Goal: Communication & Community: Answer question/provide support

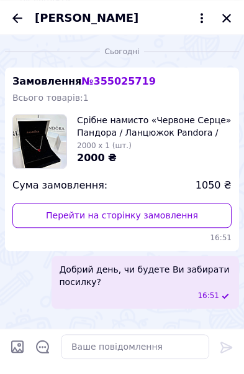
scroll to position [851, 0]
click at [232, 20] on icon "Закрити" at bounding box center [226, 17] width 11 height 11
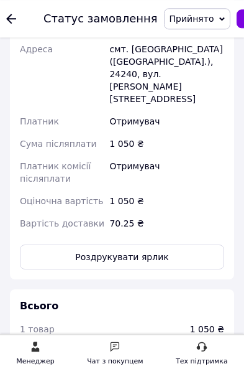
scroll to position [674, 0]
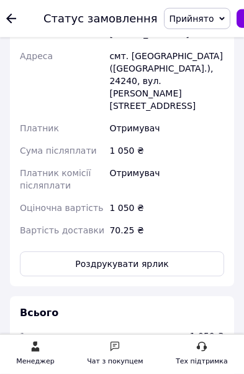
click at [11, 12] on div at bounding box center [11, 18] width 10 height 12
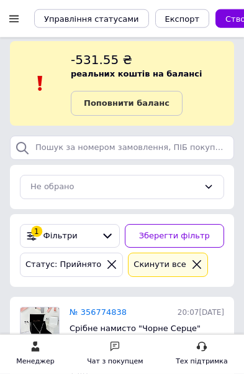
scroll to position [7, 0]
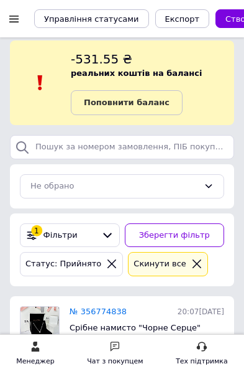
click at [191, 264] on icon at bounding box center [196, 263] width 11 height 11
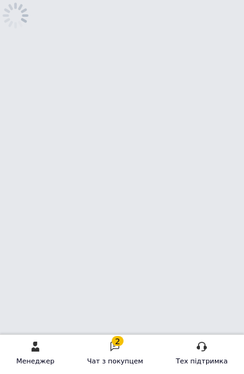
click at [115, 354] on div "2 Чат з покупцем" at bounding box center [115, 354] width 56 height 27
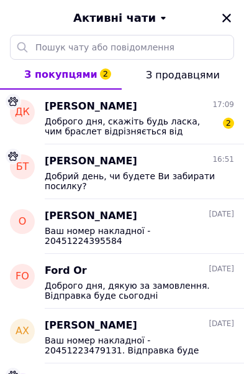
click at [210, 132] on span "Доброго дня, скажіть будь ласка, чим браслет відрізняється від оригіналу? Бо на…" at bounding box center [131, 126] width 172 height 20
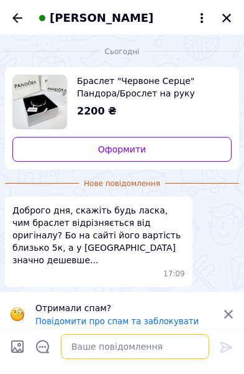
click at [162, 355] on textarea at bounding box center [135, 346] width 149 height 25
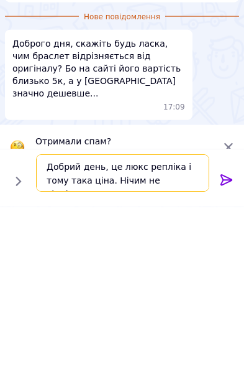
scroll to position [1, 0]
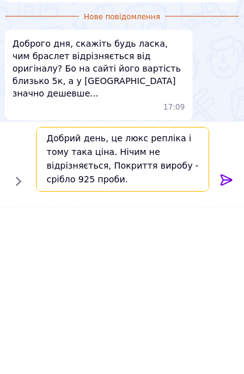
type textarea "Добрий день, це люкс репліка і тому така ціна. Нічим не відрізняється, Покриття…"
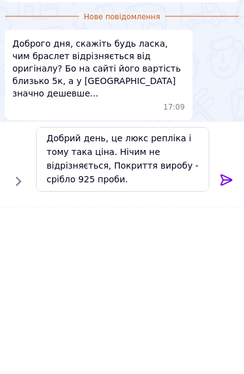
click at [226, 339] on icon at bounding box center [226, 346] width 15 height 15
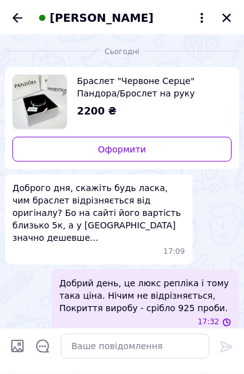
scroll to position [207, 0]
click at [16, 23] on icon "Назад" at bounding box center [17, 18] width 15 height 15
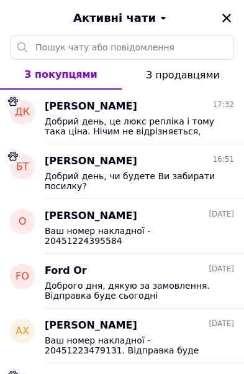
click at [234, 12] on div "Активні чати" at bounding box center [122, 17] width 244 height 35
click at [223, 21] on icon "Закрити" at bounding box center [227, 18] width 9 height 9
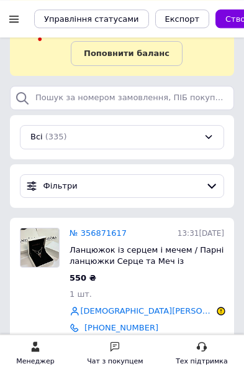
scroll to position [0, 0]
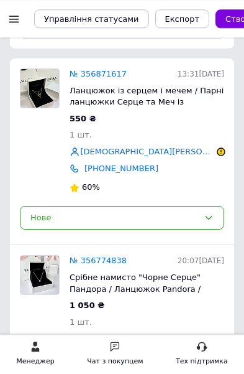
click at [113, 367] on div "Чат з покупцем" at bounding box center [115, 354] width 56 height 27
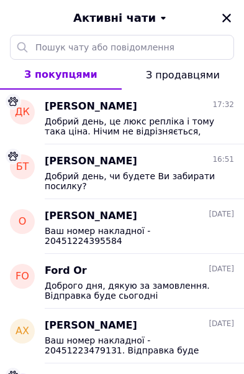
click at [196, 129] on span "Добрий день, це люкс репліка і тому така ціна. Нічим не відрізняється, Покриття…" at bounding box center [131, 126] width 172 height 20
